Goal: Communication & Community: Ask a question

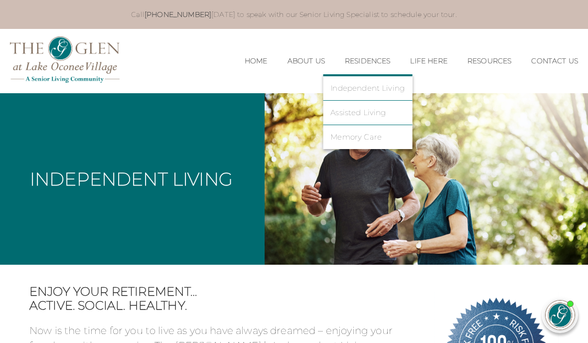
click at [371, 85] on link "Independent Living" at bounding box center [367, 88] width 74 height 9
click at [378, 91] on link "Independent Living" at bounding box center [367, 88] width 74 height 9
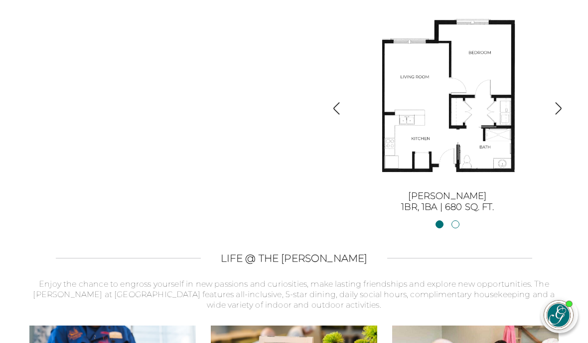
scroll to position [1046, 0]
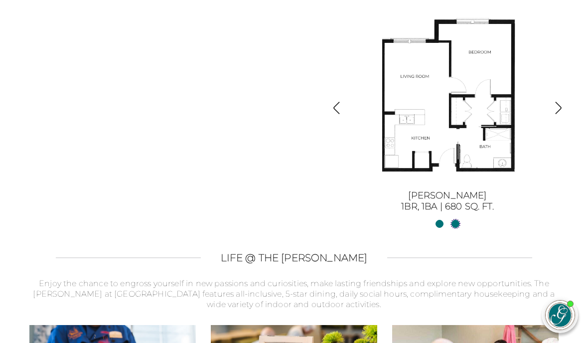
click at [456, 228] on link "[PERSON_NAME] II2BR, 2BA | 1254 sq. ft." at bounding box center [455, 224] width 8 height 8
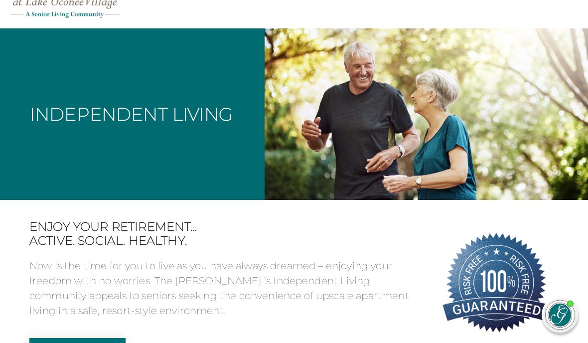
scroll to position [0, 0]
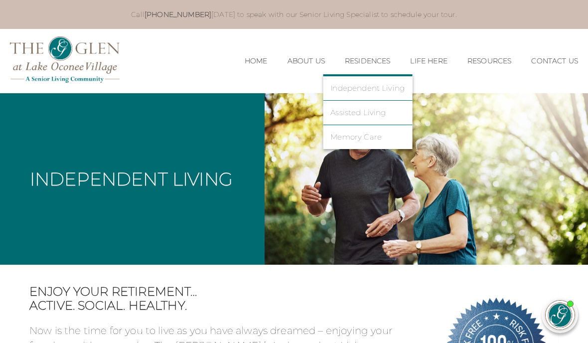
click at [382, 89] on link "Independent Living" at bounding box center [367, 88] width 74 height 9
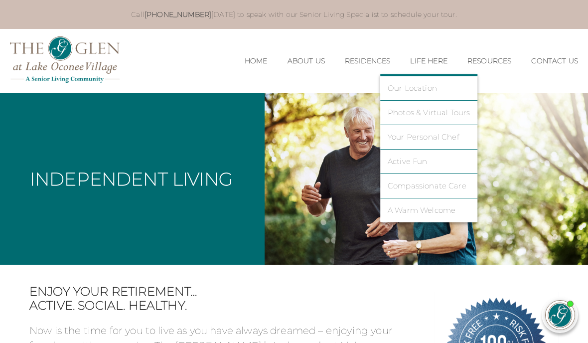
click at [420, 88] on link "Our Location" at bounding box center [428, 88] width 83 height 9
click at [518, 199] on figure at bounding box center [425, 178] width 323 height 171
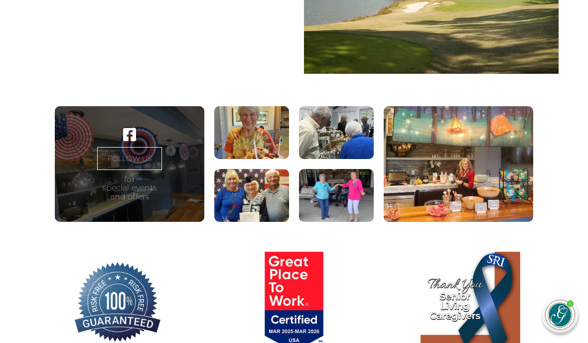
scroll to position [620, 0]
click at [502, 200] on figure at bounding box center [457, 164] width 149 height 116
click at [354, 221] on figure at bounding box center [336, 195] width 75 height 53
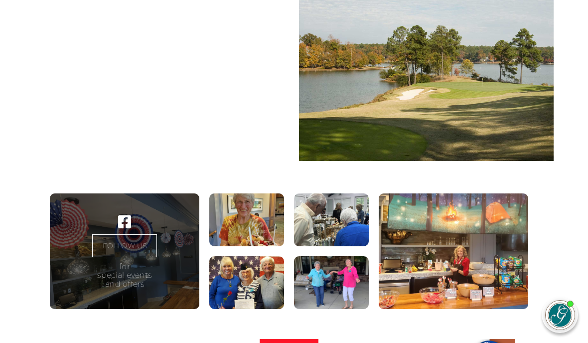
scroll to position [532, 5]
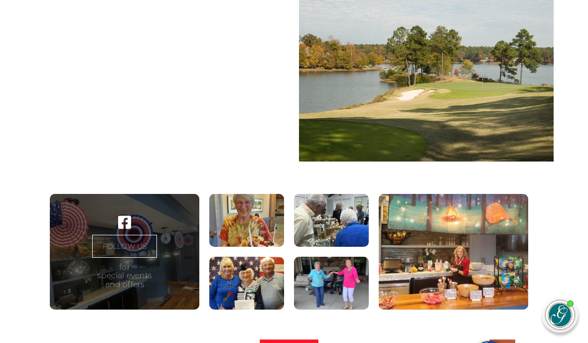
scroll to position [532, 5]
click at [533, 312] on img at bounding box center [532, 314] width 29 height 29
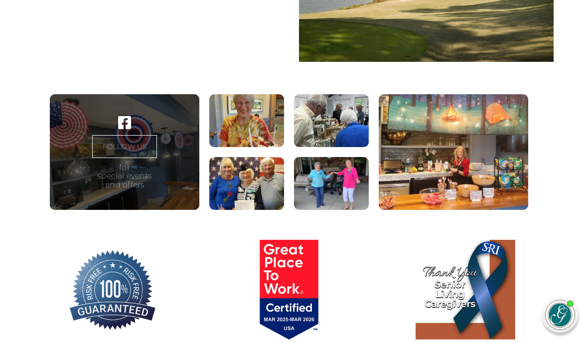
scroll to position [632, 5]
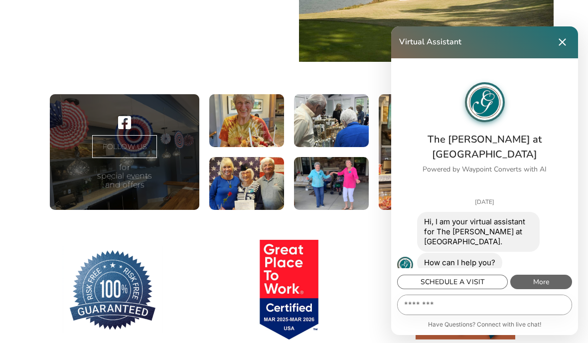
click at [438, 246] on div "Hi, I am your virtual assistant for The Glen at Lake Oconee Village." at bounding box center [478, 232] width 109 height 30
click at [438, 267] on div "How can I help you?" at bounding box center [459, 262] width 71 height 10
click at [446, 267] on div "How can I help you?" at bounding box center [459, 262] width 71 height 10
click at [439, 272] on div "How can I help you? 01:47 PM" at bounding box center [459, 262] width 85 height 20
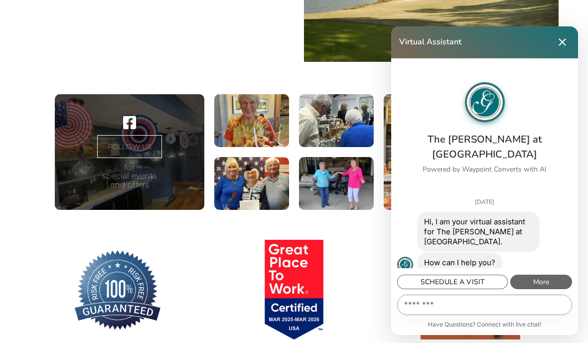
click at [417, 314] on textarea "Message…" at bounding box center [484, 304] width 174 height 19
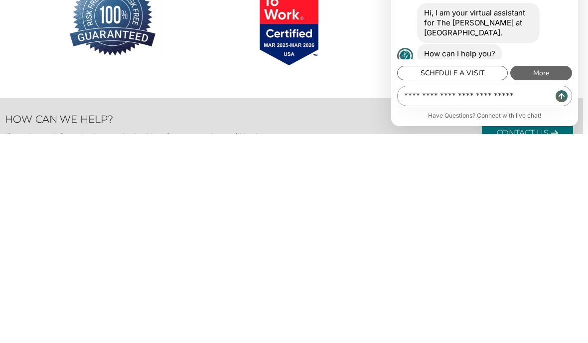
type textarea "**********"
click at [563, 299] on input "Send Message" at bounding box center [561, 305] width 12 height 12
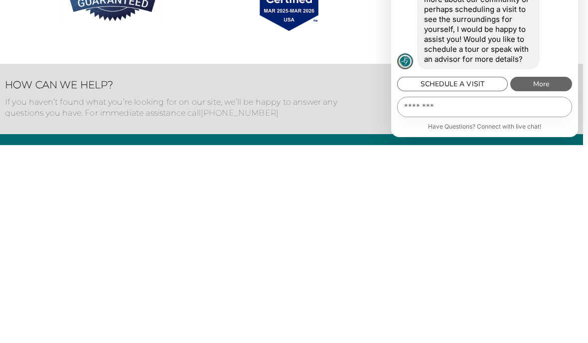
scroll to position [237, 0]
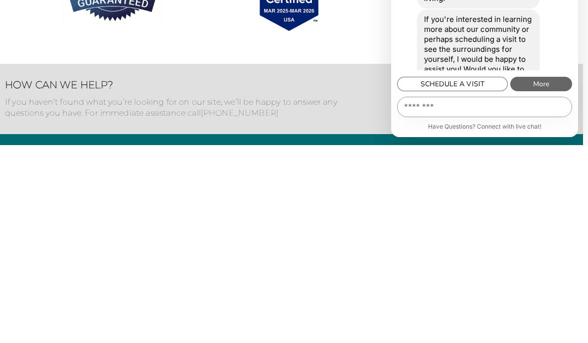
click at [506, 212] on div "If you're interested in learning more about our community or perhaps scheduling…" at bounding box center [478, 252] width 109 height 80
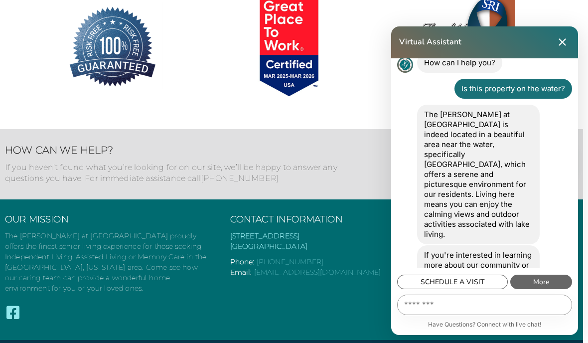
scroll to position [917, 5]
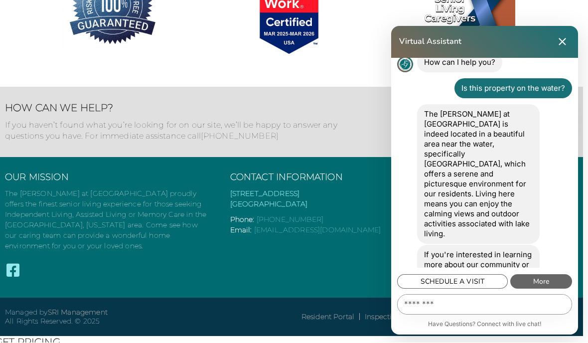
click at [418, 311] on textarea "Message…" at bounding box center [484, 304] width 174 height 19
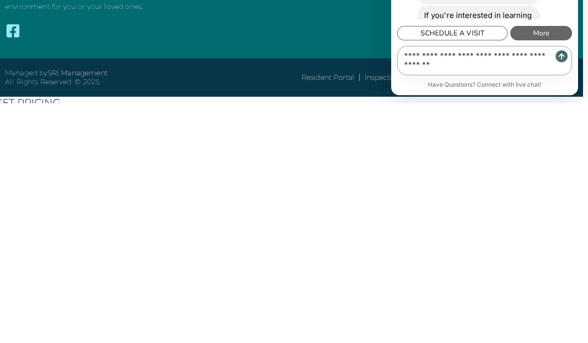
type textarea "**********"
click at [563, 290] on input "Send Message" at bounding box center [561, 296] width 12 height 12
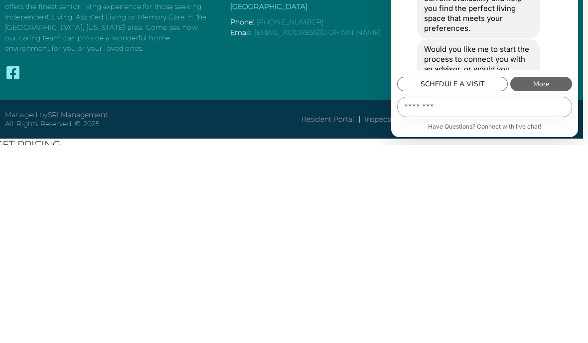
click at [486, 242] on div "Would you like me to start the process to connect you with an advisor, or would…" at bounding box center [478, 267] width 109 height 50
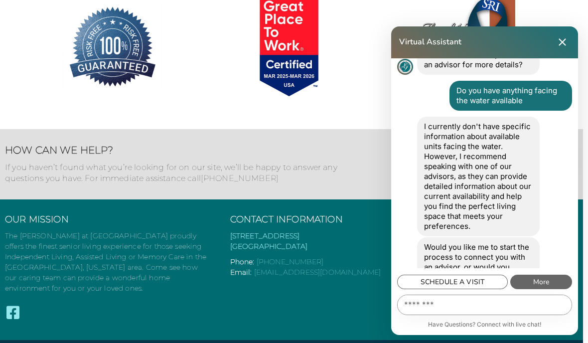
scroll to position [422, 0]
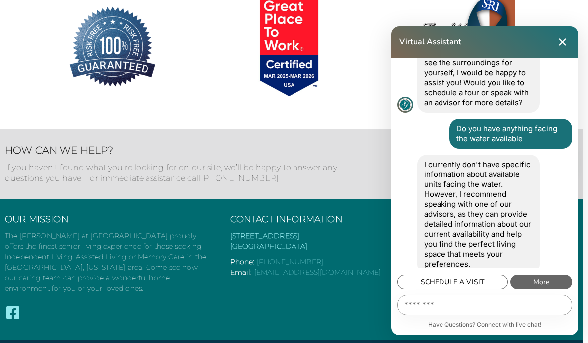
click at [568, 47] on button "Close Chat" at bounding box center [562, 42] width 16 height 16
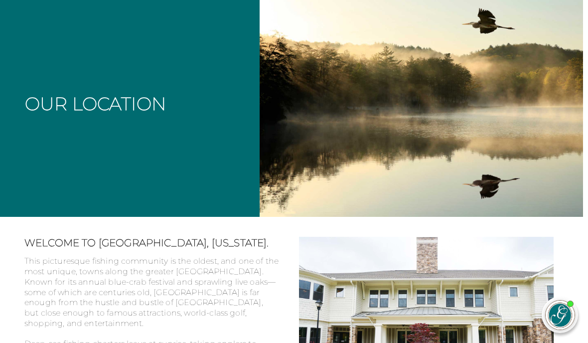
scroll to position [0, 5]
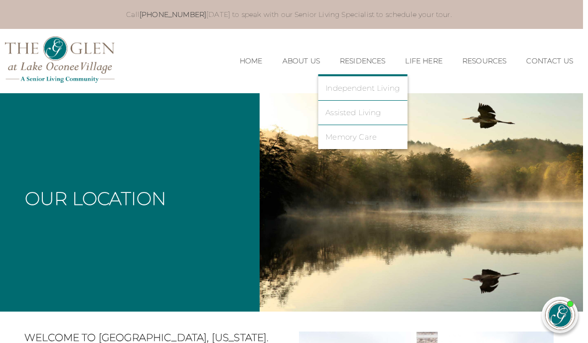
click at [376, 87] on link "Independent Living" at bounding box center [362, 88] width 74 height 9
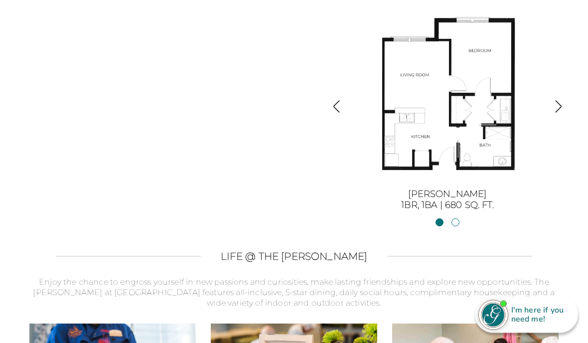
scroll to position [1047, 0]
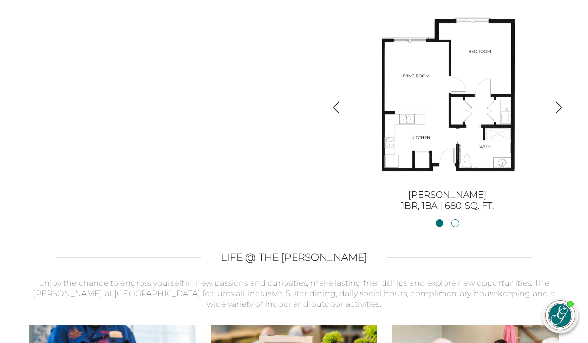
click at [558, 114] on img "button" at bounding box center [557, 107] width 13 height 13
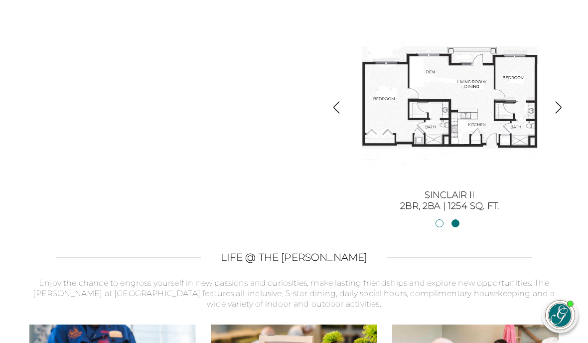
click at [388, 132] on img at bounding box center [448, 96] width 179 height 179
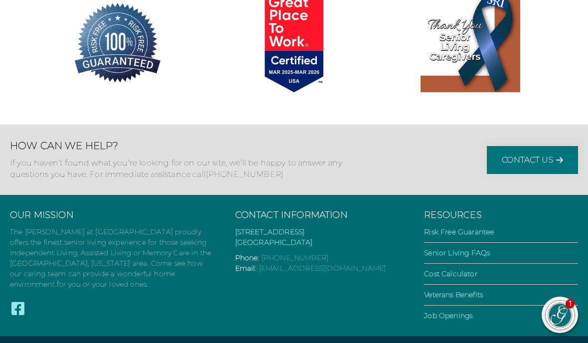
scroll to position [1881, 0]
